Goal: Information Seeking & Learning: Learn about a topic

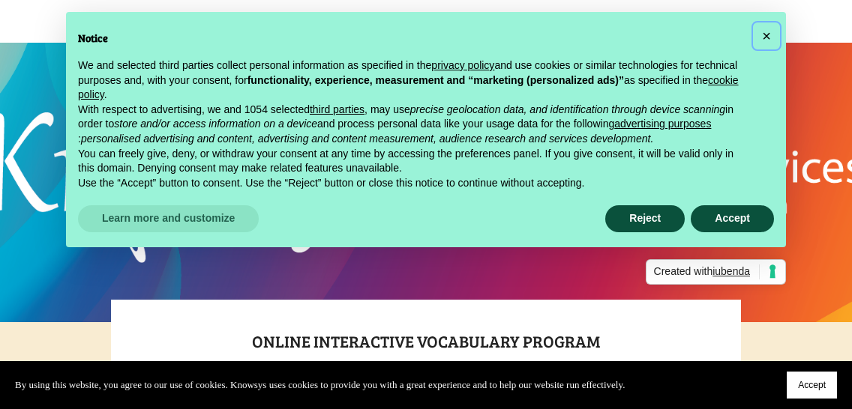
click at [772, 26] on button "×" at bounding box center [766, 36] width 24 height 24
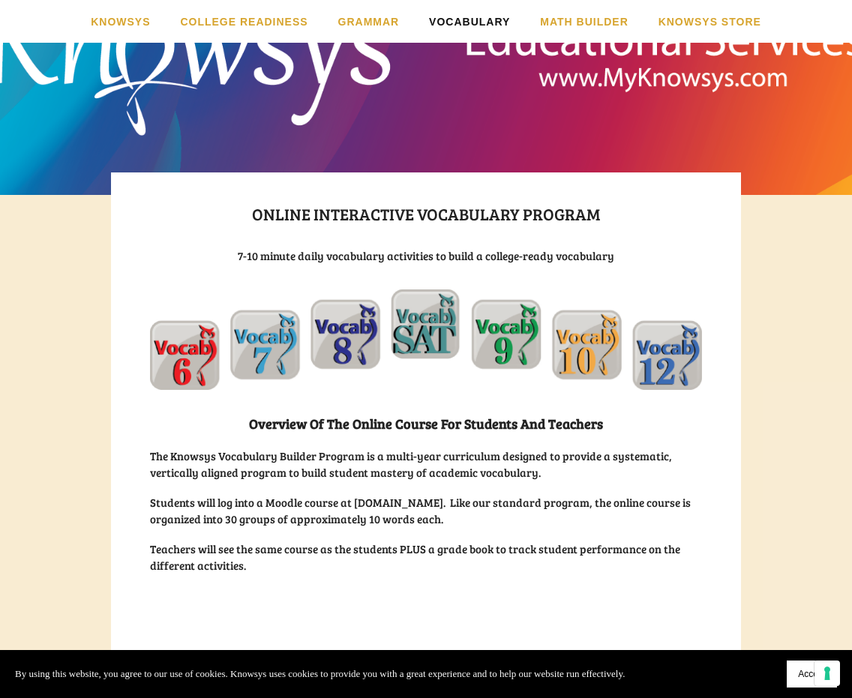
scroll to position [150, 0]
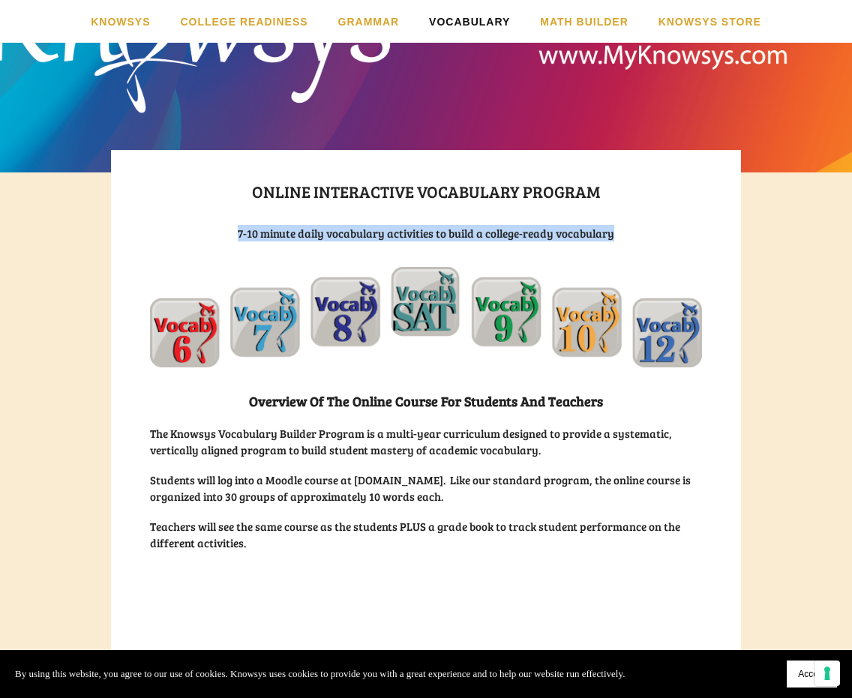
drag, startPoint x: 232, startPoint y: 236, endPoint x: 643, endPoint y: 224, distance: 411.1
click at [643, 225] on h3 "7-10 minute daily vocabulary activities to build a college-ready vocabulary" at bounding box center [426, 233] width 552 height 16
drag, startPoint x: 641, startPoint y: 224, endPoint x: 633, endPoint y: 224, distance: 8.2
click at [640, 225] on h3 "7-10 minute daily vocabulary activities to build a college-ready vocabulary" at bounding box center [426, 233] width 552 height 16
click at [439, 229] on h3 "7-10 minute daily vocabulary activities to build a college-ready vocabulary" at bounding box center [426, 233] width 552 height 16
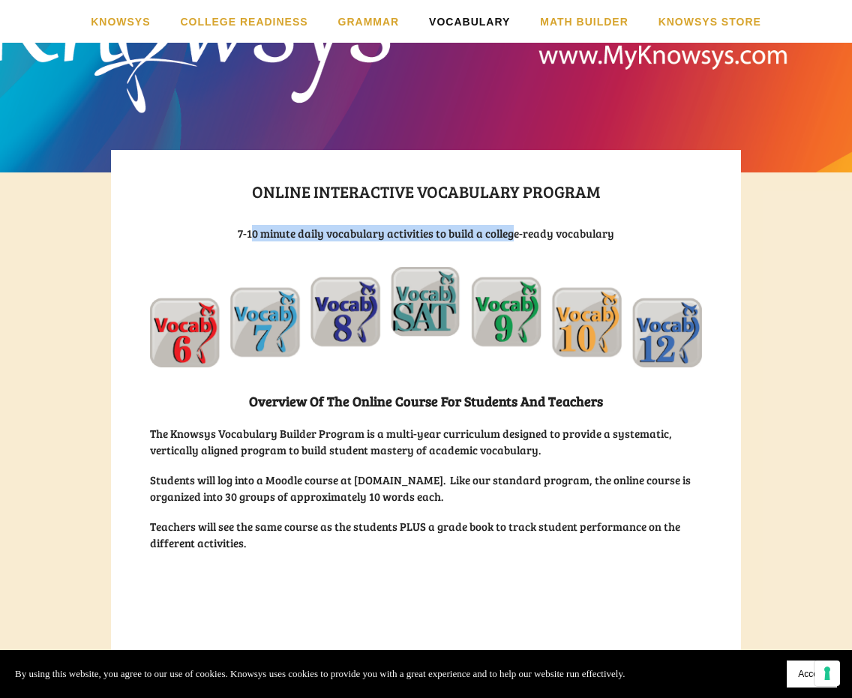
drag, startPoint x: 262, startPoint y: 230, endPoint x: 513, endPoint y: 235, distance: 250.5
click at [513, 235] on h3 "7-10 minute daily vocabulary activities to build a college-ready vocabulary" at bounding box center [426, 233] width 552 height 16
click at [516, 235] on h3 "7-10 minute daily vocabulary activities to build a college-ready vocabulary" at bounding box center [426, 233] width 552 height 16
drag, startPoint x: 441, startPoint y: 232, endPoint x: 549, endPoint y: 227, distance: 108.1
click at [549, 227] on h3 "7-10 minute daily vocabulary activities to build a college-ready vocabulary" at bounding box center [426, 233] width 552 height 16
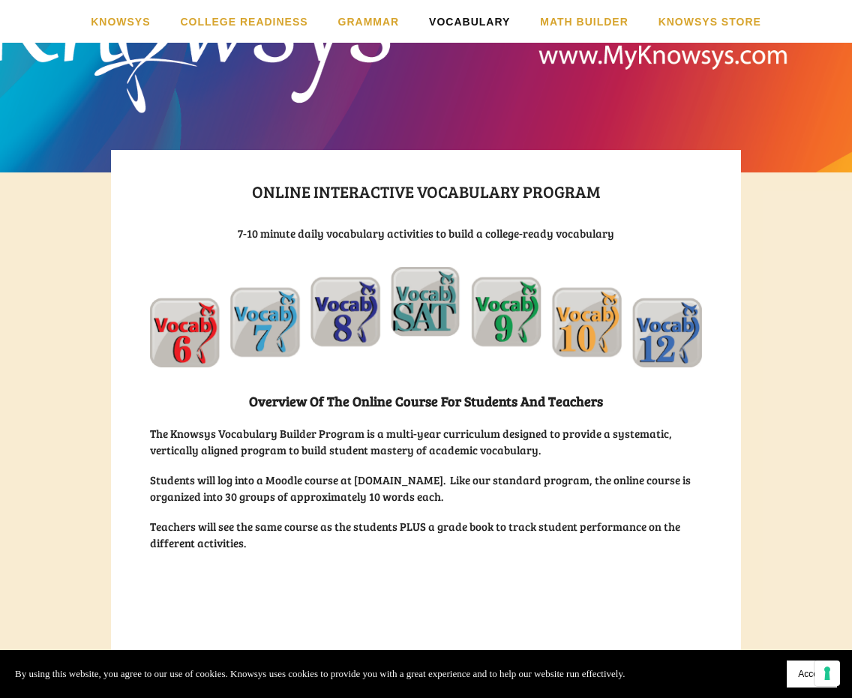
click at [575, 228] on h3 "7-10 minute daily vocabulary activities to build a college-ready vocabulary" at bounding box center [426, 233] width 552 height 16
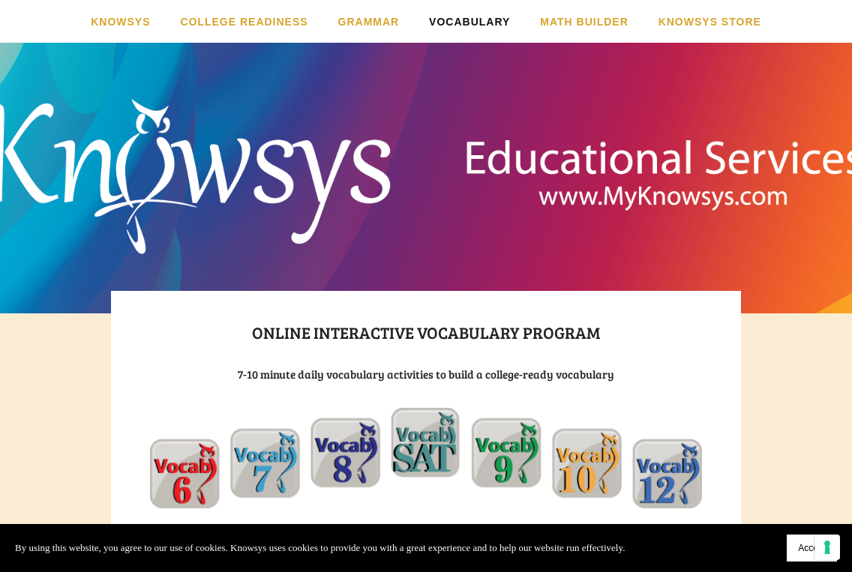
scroll to position [0, 0]
